Goal: Information Seeking & Learning: Learn about a topic

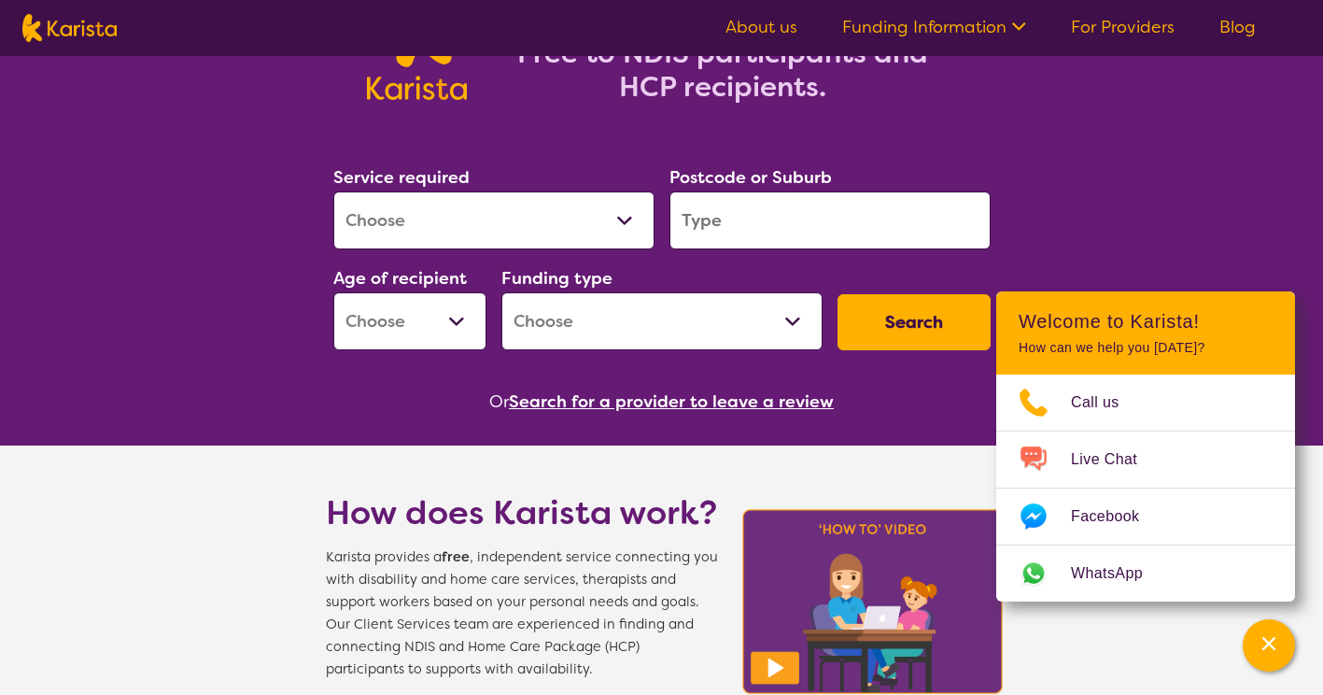
scroll to position [187, 0]
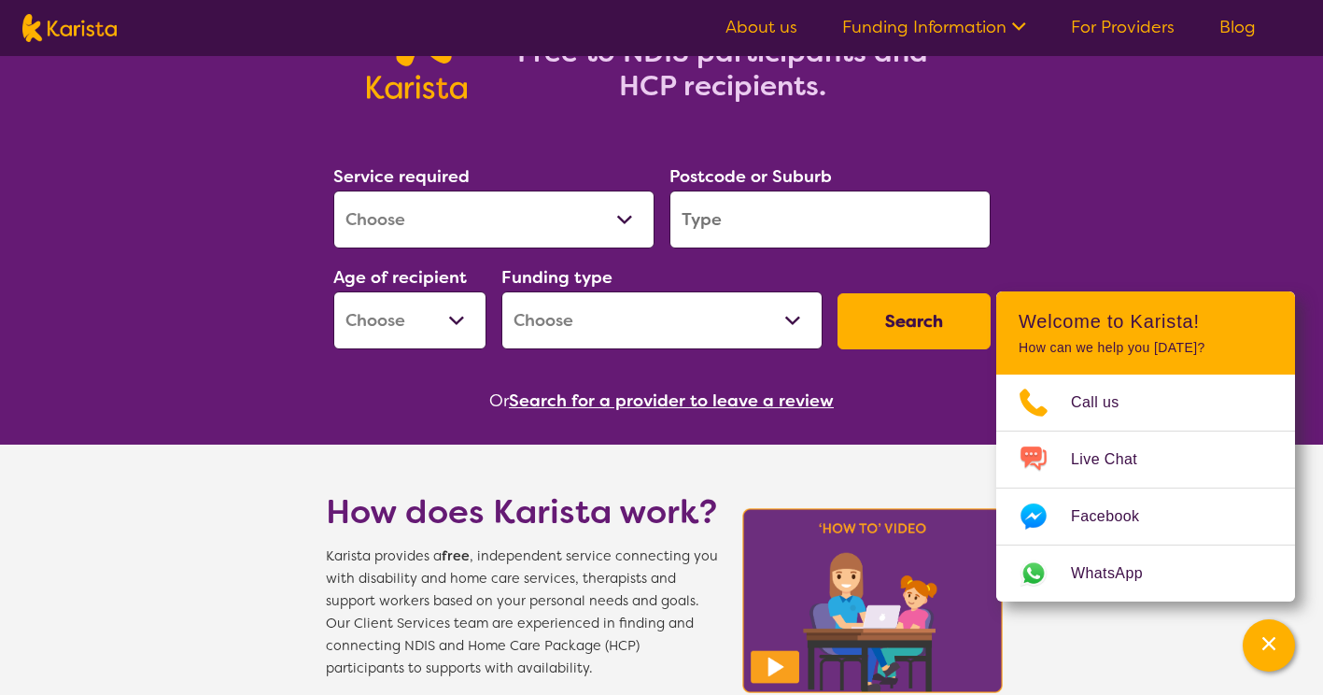
click at [580, 219] on select "Allied Health Assistant Assessment ([MEDICAL_DATA] or [MEDICAL_DATA]) Behaviour…" at bounding box center [493, 219] width 321 height 58
select select "[MEDICAL_DATA]"
click at [333, 190] on select "Allied Health Assistant Assessment ([MEDICAL_DATA] or [MEDICAL_DATA]) Behaviour…" at bounding box center [493, 219] width 321 height 58
click at [747, 220] on input "search" at bounding box center [830, 219] width 321 height 58
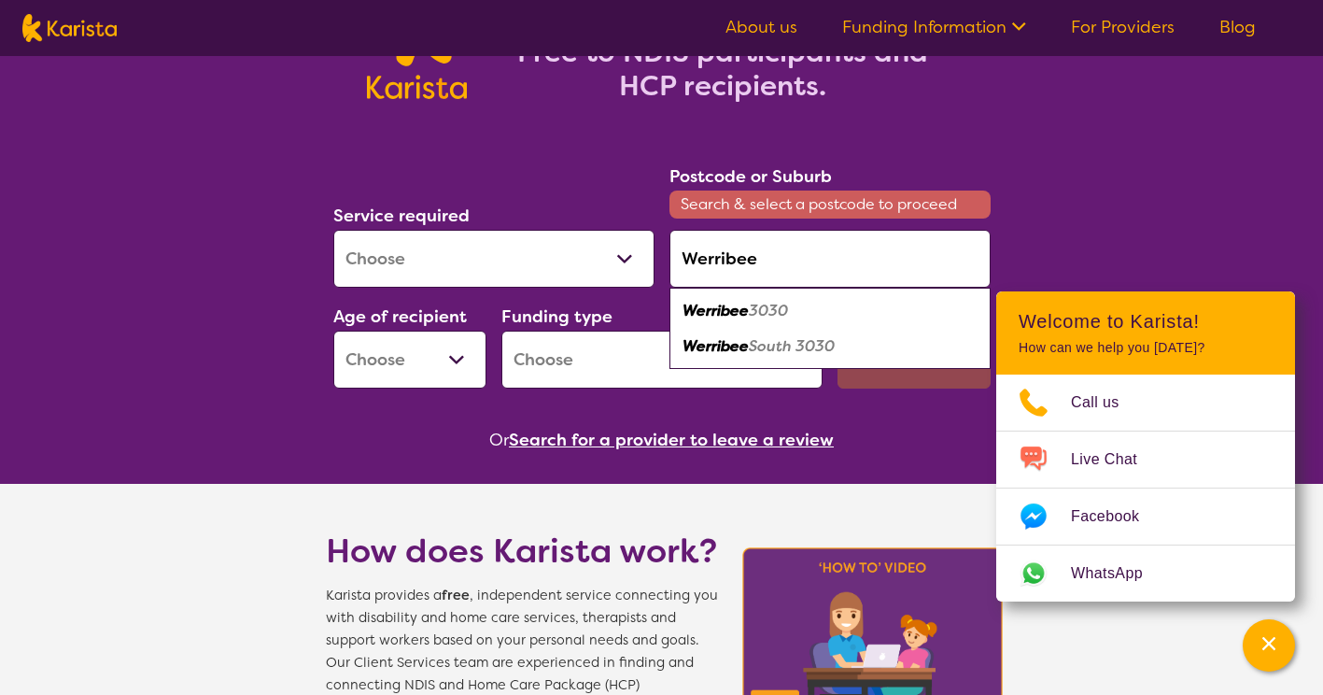
click at [747, 317] on em "Werribee" at bounding box center [716, 311] width 66 height 20
type input "3030"
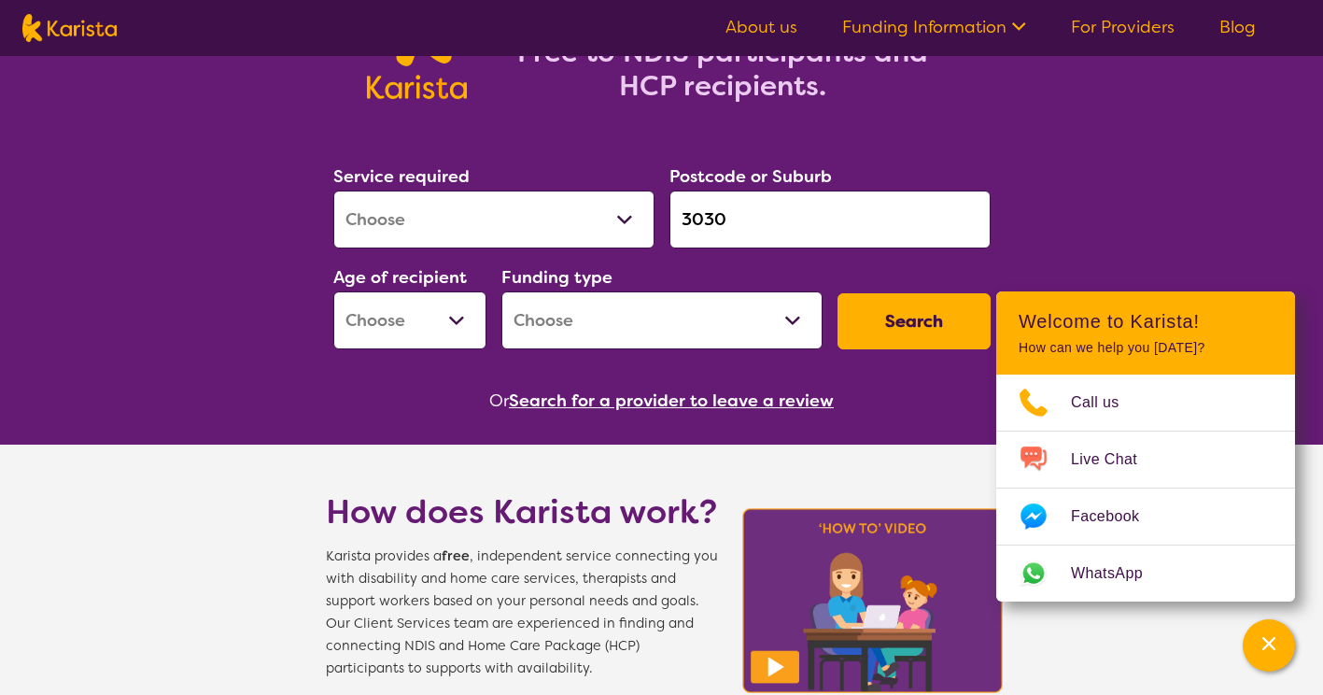
drag, startPoint x: 467, startPoint y: 321, endPoint x: 453, endPoint y: 332, distance: 17.9
click at [467, 321] on select "Early Childhood - 0 to 9 Child - 10 to 11 Adolescent - 12 to 17 Adult - 18 to 6…" at bounding box center [409, 320] width 153 height 58
select select "AG"
click at [333, 291] on select "Early Childhood - 0 to 9 Child - 10 to 11 Adolescent - 12 to 17 Adult - 18 to 6…" at bounding box center [409, 320] width 153 height 58
click at [587, 319] on select "Home Care Package (HCP) National Disability Insurance Scheme (NDIS) I don't know" at bounding box center [661, 320] width 321 height 58
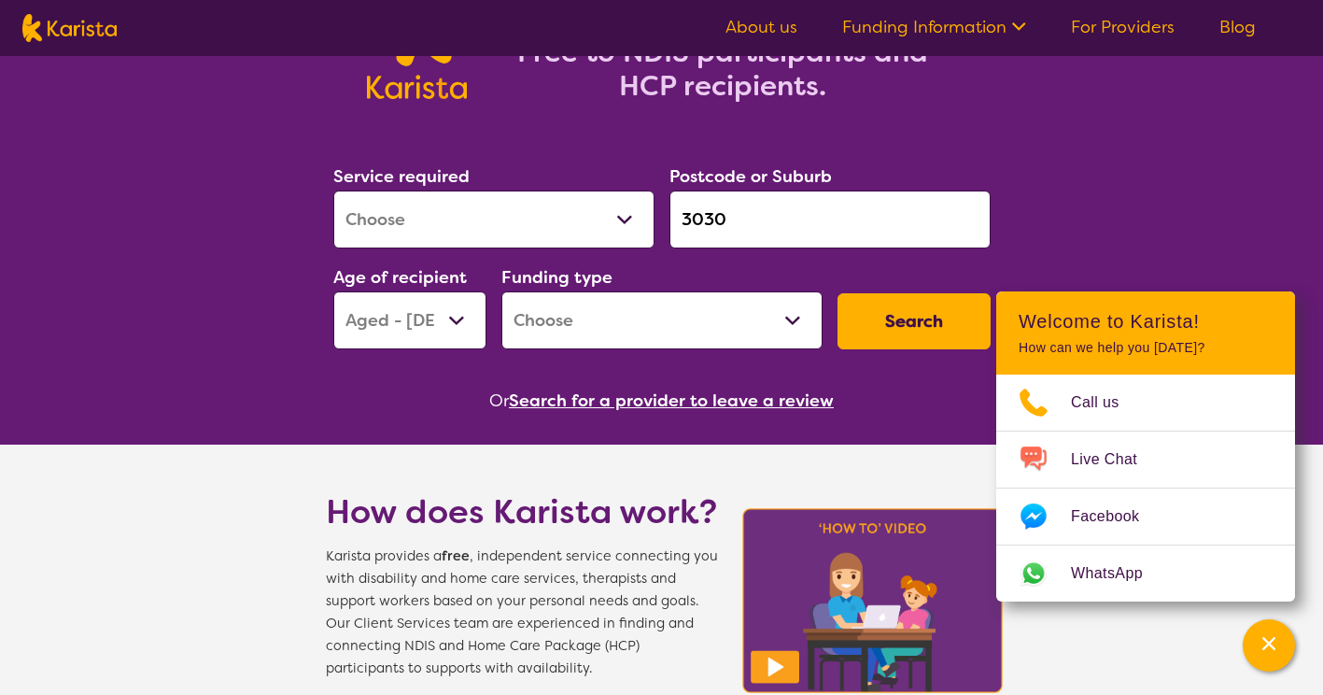
select select "NDIS"
click at [501, 291] on select "Home Care Package (HCP) National Disability Insurance Scheme (NDIS) I don't know" at bounding box center [661, 320] width 321 height 58
click at [911, 320] on button "Search" at bounding box center [914, 321] width 153 height 56
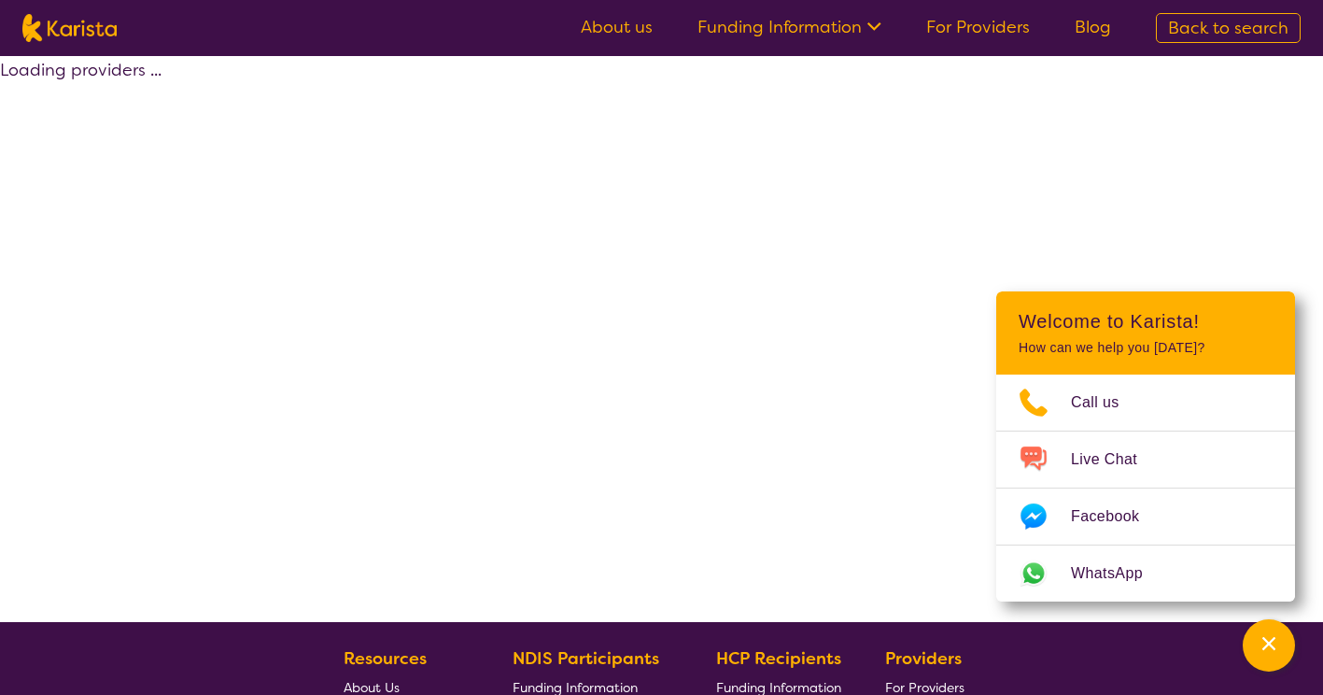
select select "by_score"
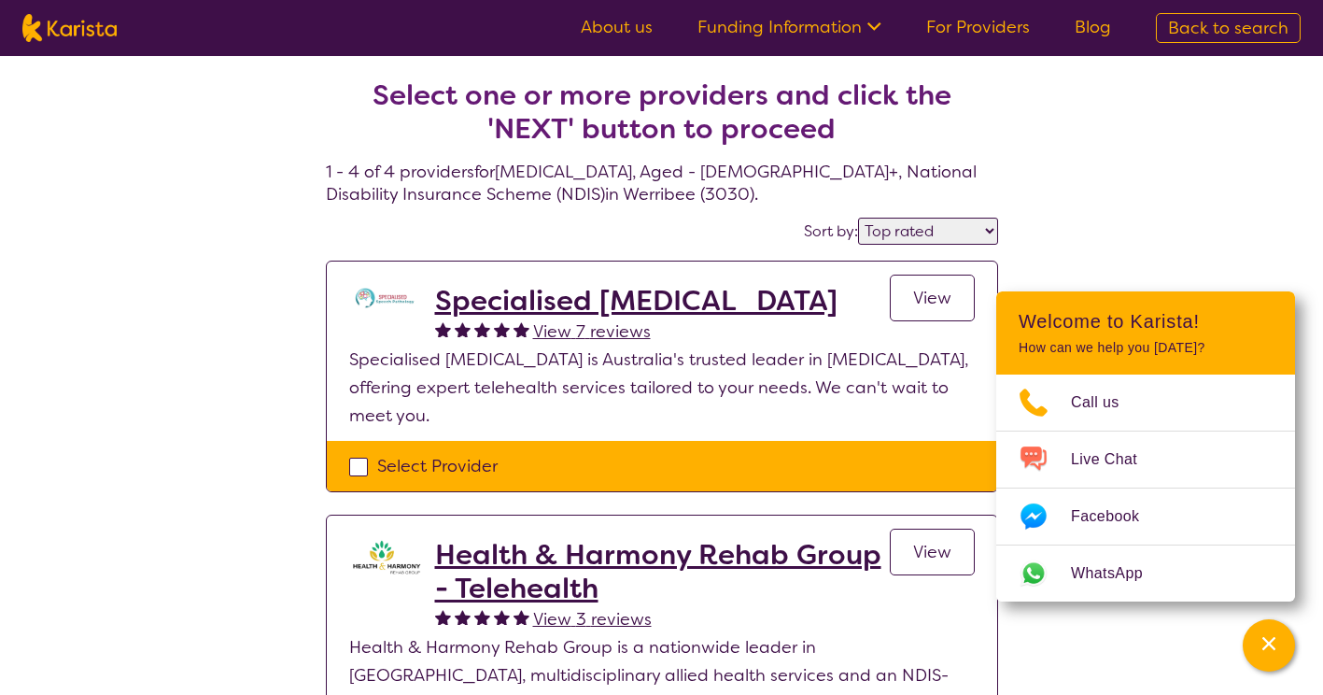
click at [638, 295] on h2 "Specialised [MEDICAL_DATA]" at bounding box center [636, 301] width 402 height 34
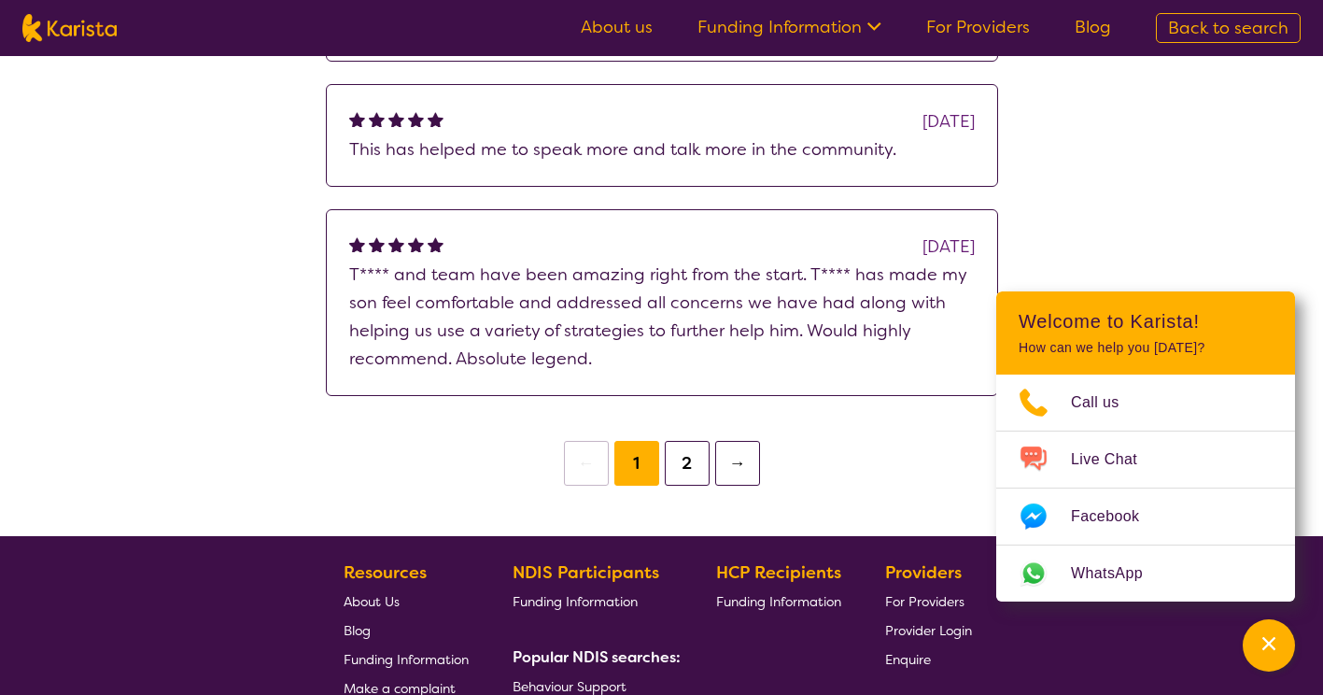
scroll to position [3175, 0]
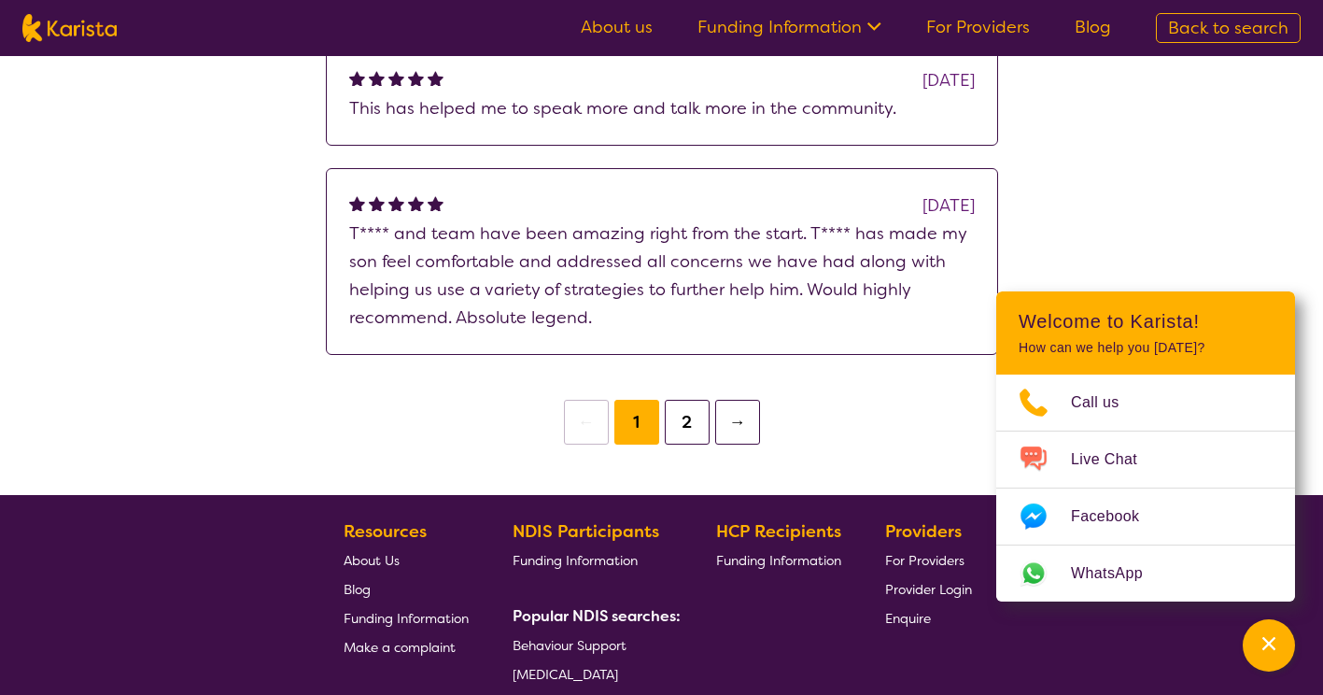
click at [679, 402] on button "2" at bounding box center [687, 422] width 45 height 45
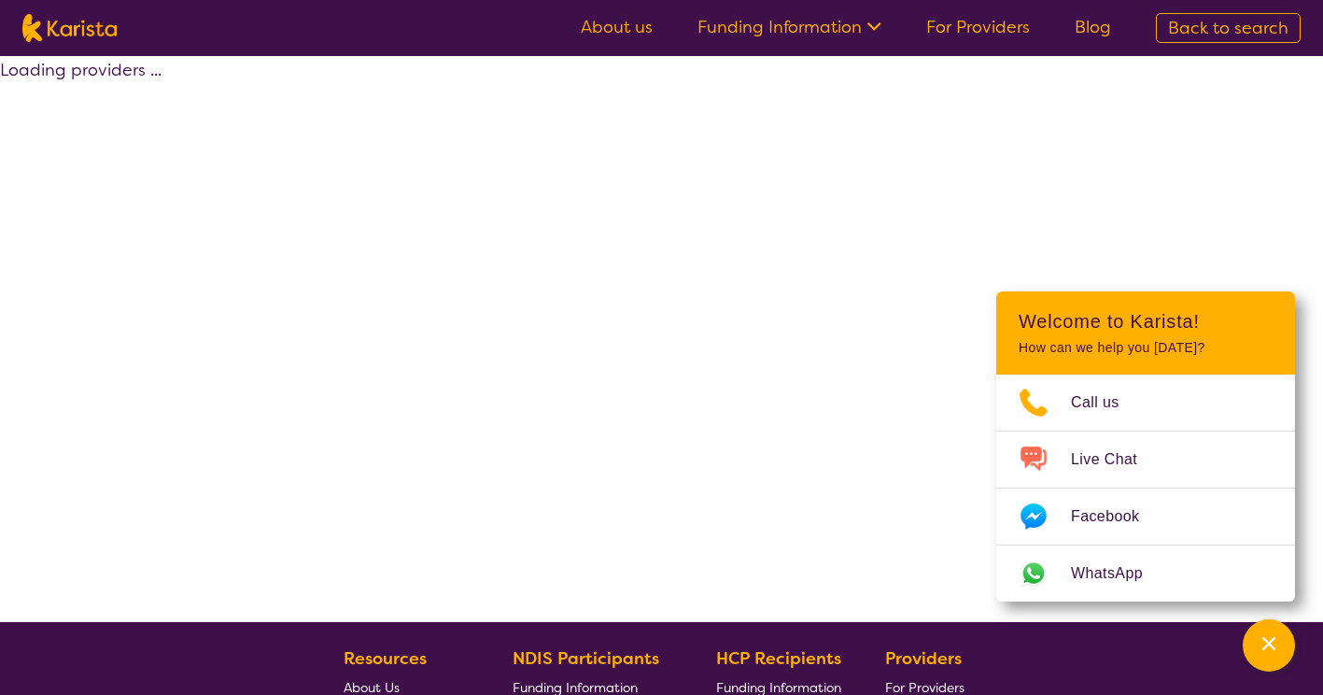
select select "by_score"
